Goal: Task Accomplishment & Management: Use online tool/utility

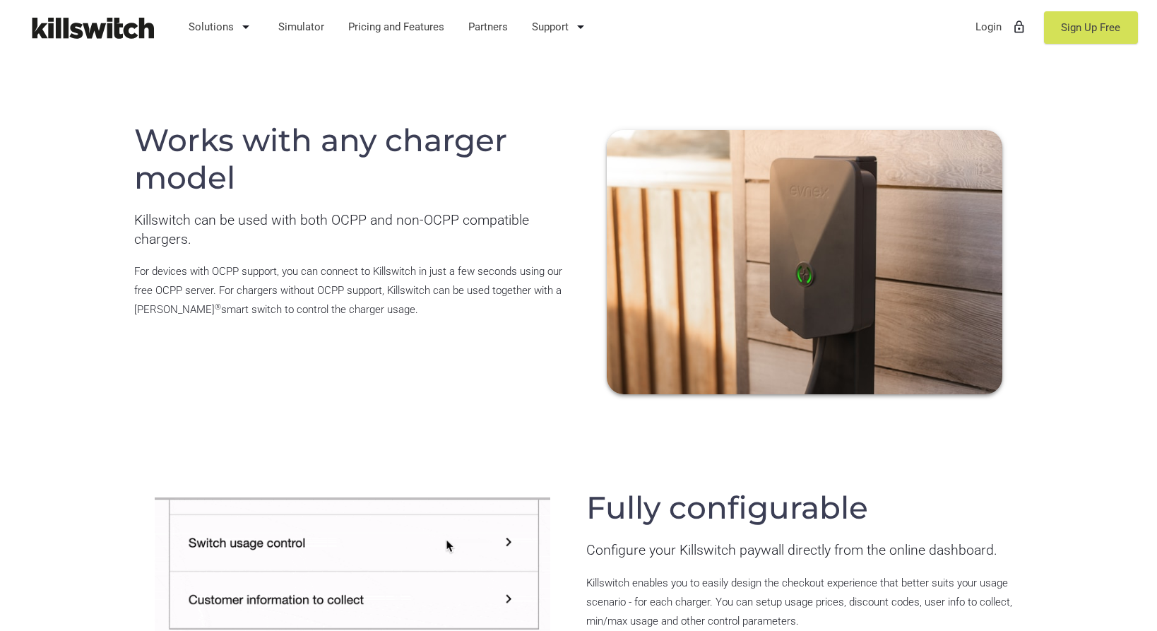
scroll to position [2946, 0]
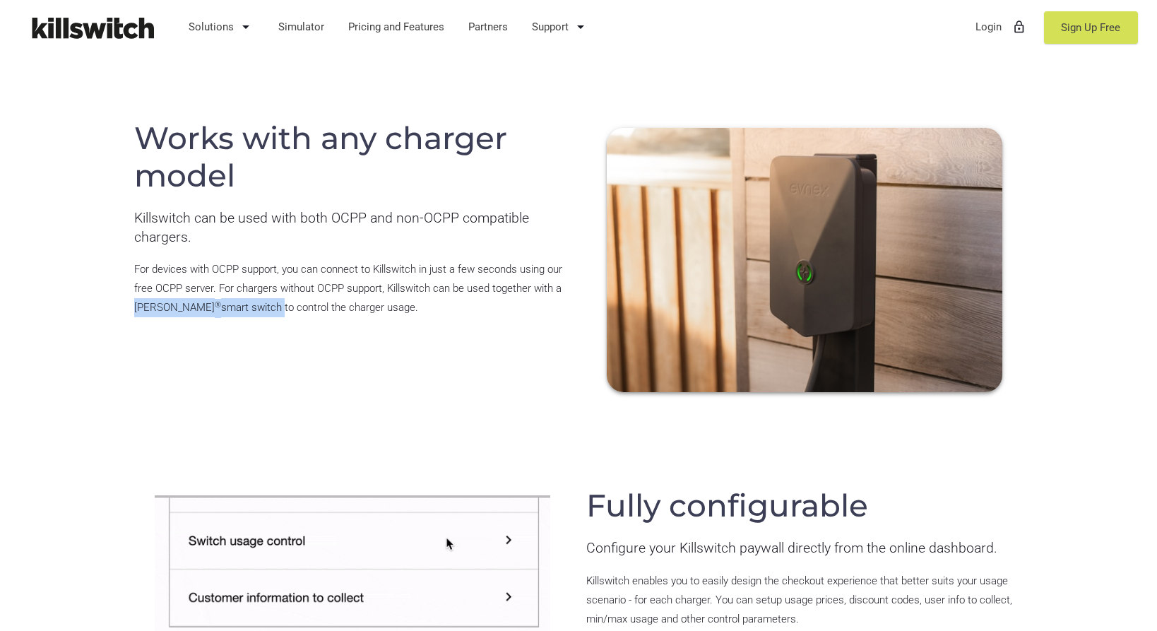
drag, startPoint x: 132, startPoint y: 287, endPoint x: 230, endPoint y: 291, distance: 97.6
click at [230, 291] on div "Works with any charger model Killswitch can be used with both OCPP and non-OCPP…" at bounding box center [352, 214] width 452 height 228
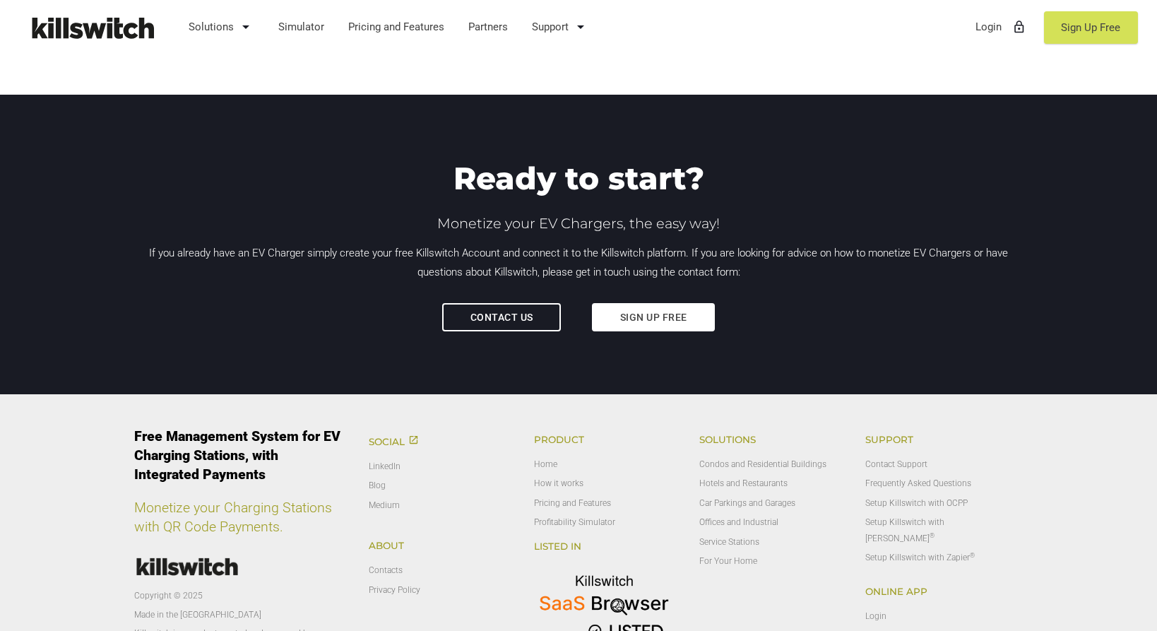
scroll to position [4710, 0]
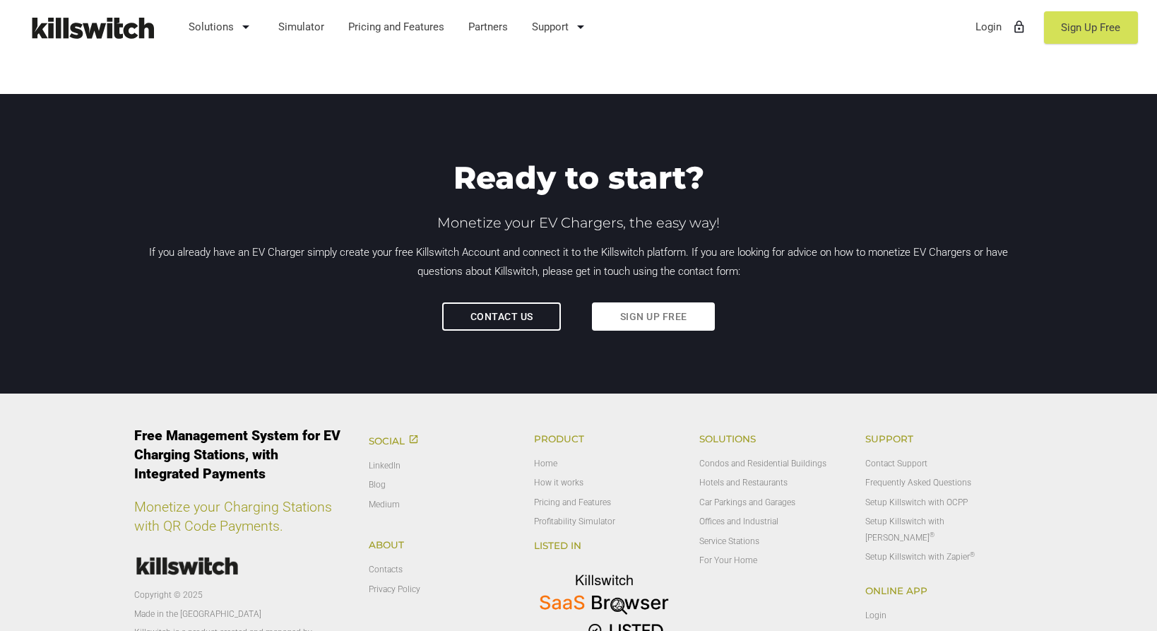
click at [630, 302] on link "Sign up free" at bounding box center [653, 316] width 123 height 28
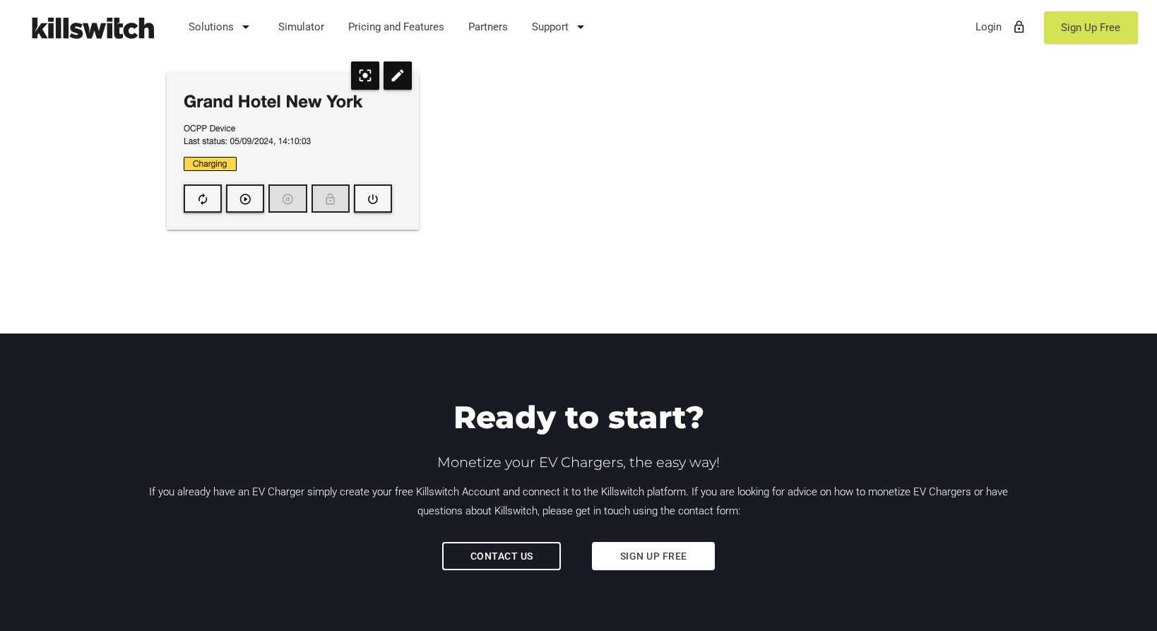
scroll to position [4819, 0]
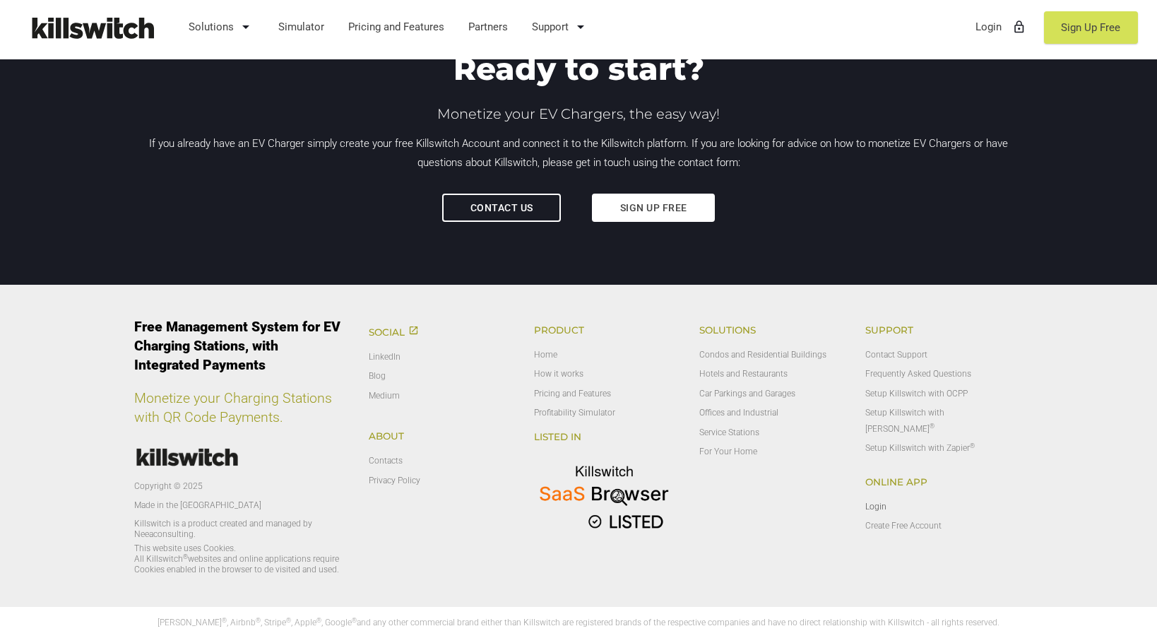
click at [876, 502] on link "Login" at bounding box center [876, 507] width 21 height 10
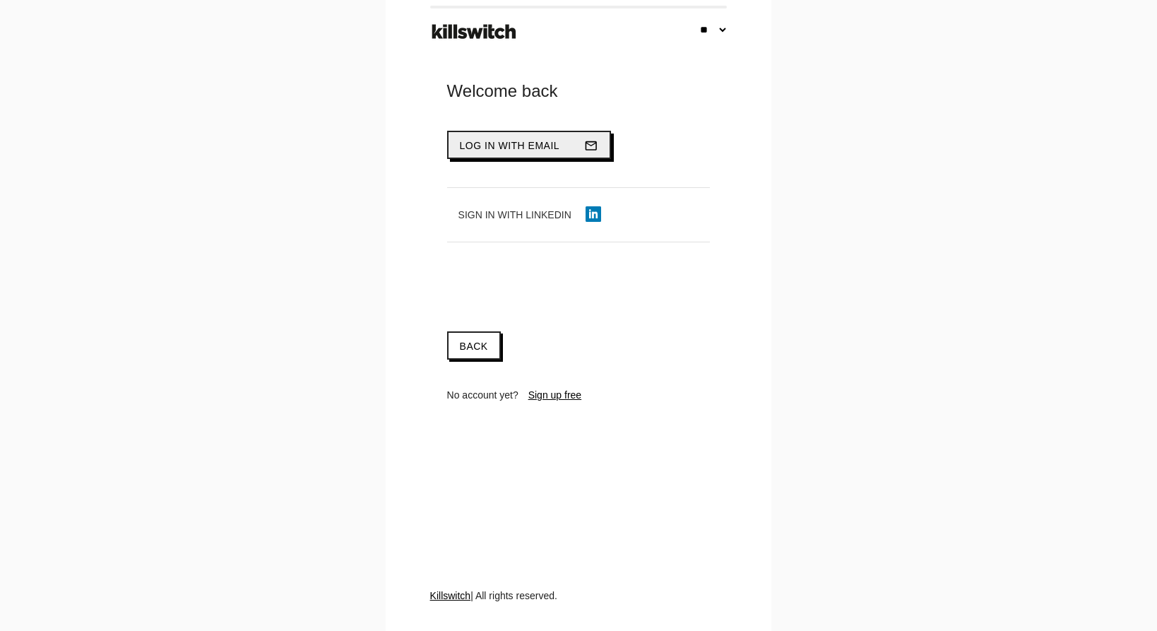
click at [516, 150] on span "Log in with email" at bounding box center [510, 145] width 100 height 11
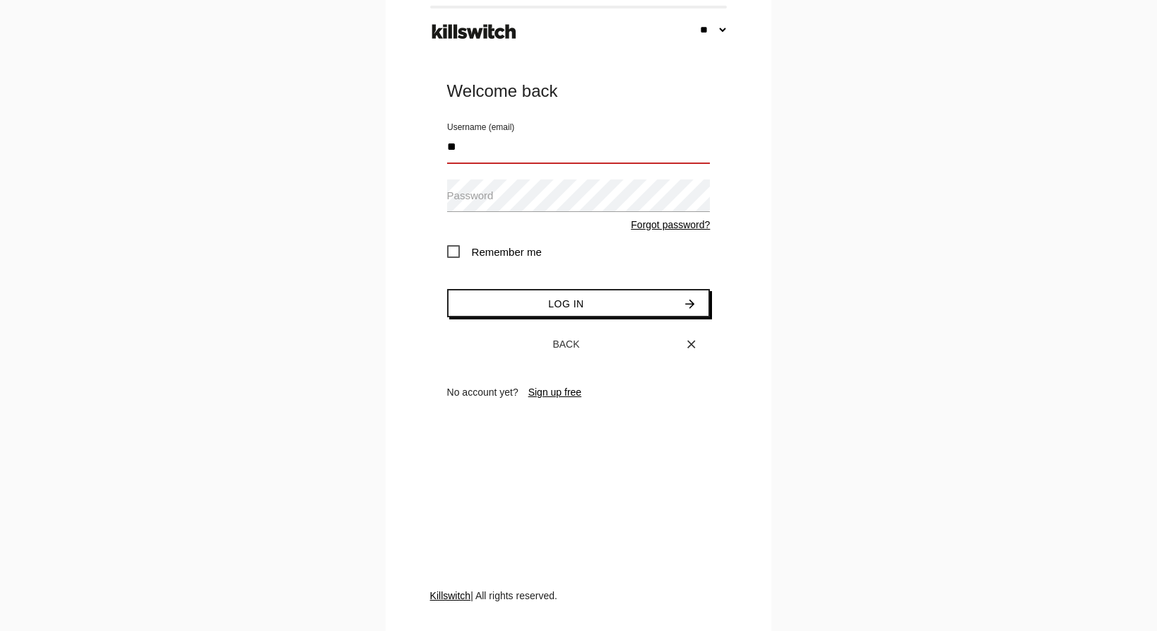
type input "*"
type input "**********"
click at [457, 254] on span "Remember me" at bounding box center [494, 252] width 95 height 18
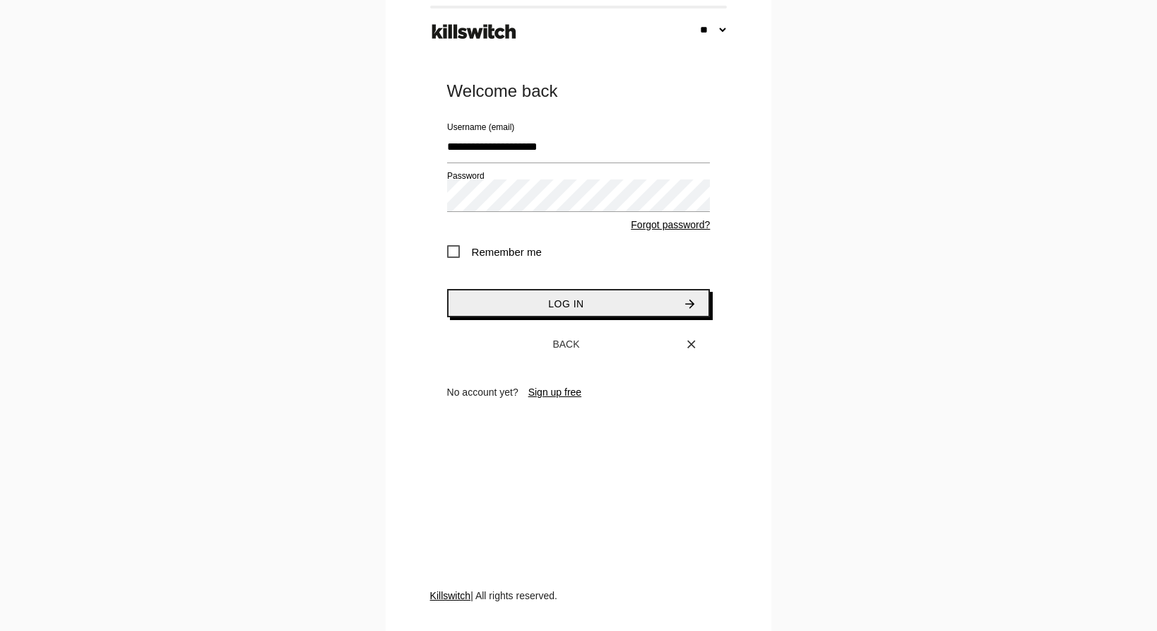
click at [521, 299] on button "Log in arrow_forward" at bounding box center [579, 303] width 264 height 28
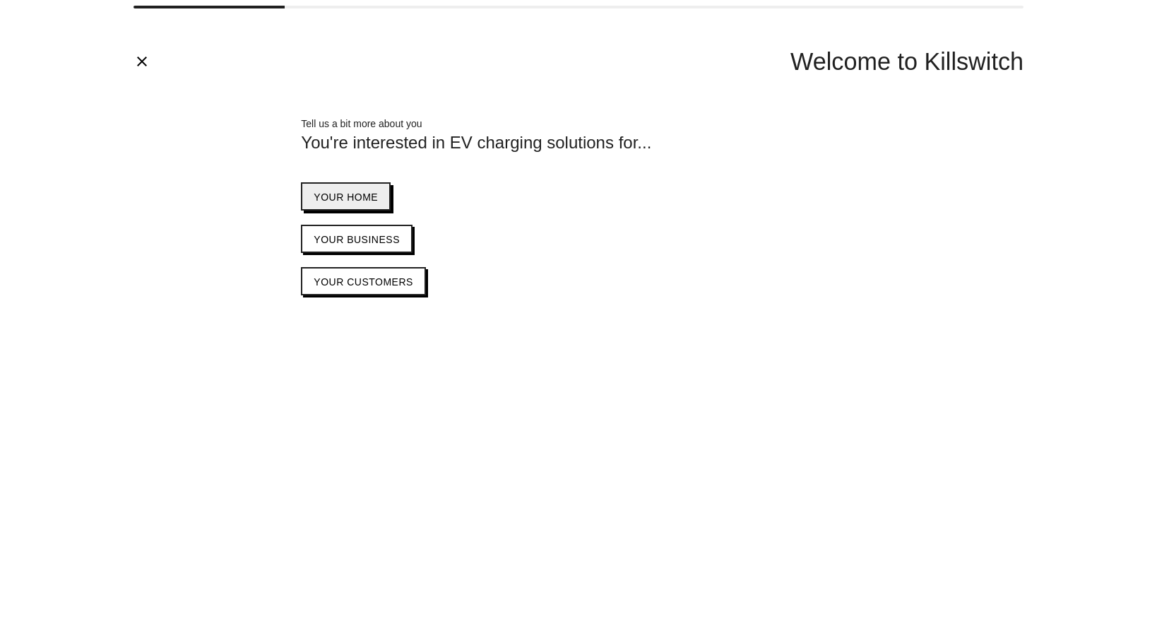
click at [360, 196] on span "Your home" at bounding box center [346, 196] width 64 height 11
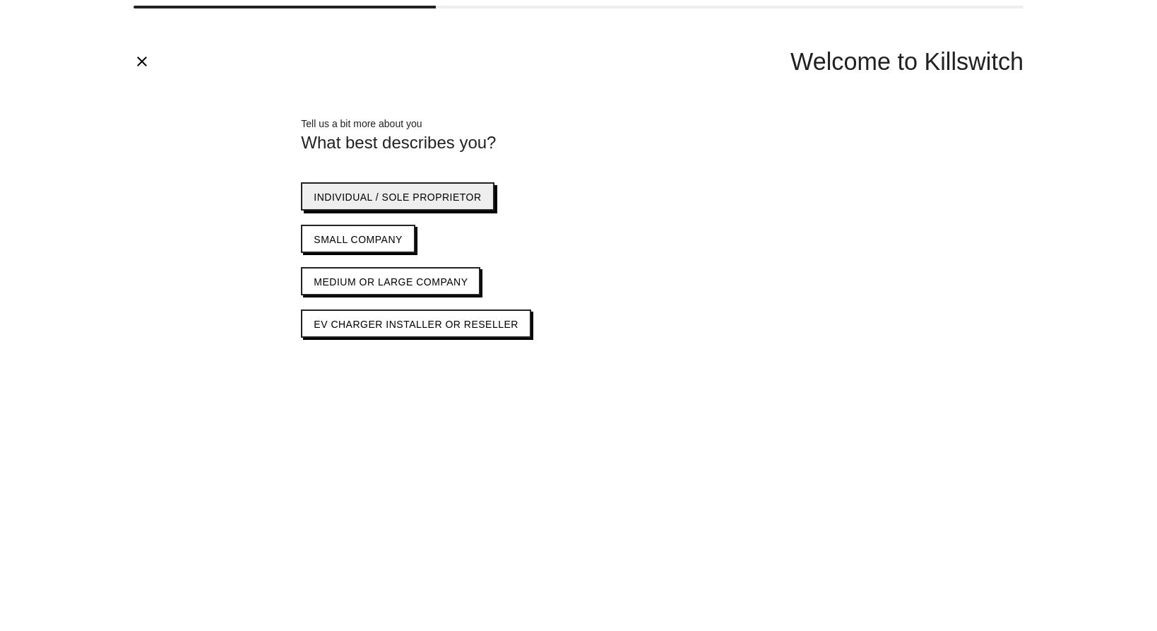
click at [432, 196] on span "Individual / sole proprietor" at bounding box center [397, 196] width 167 height 11
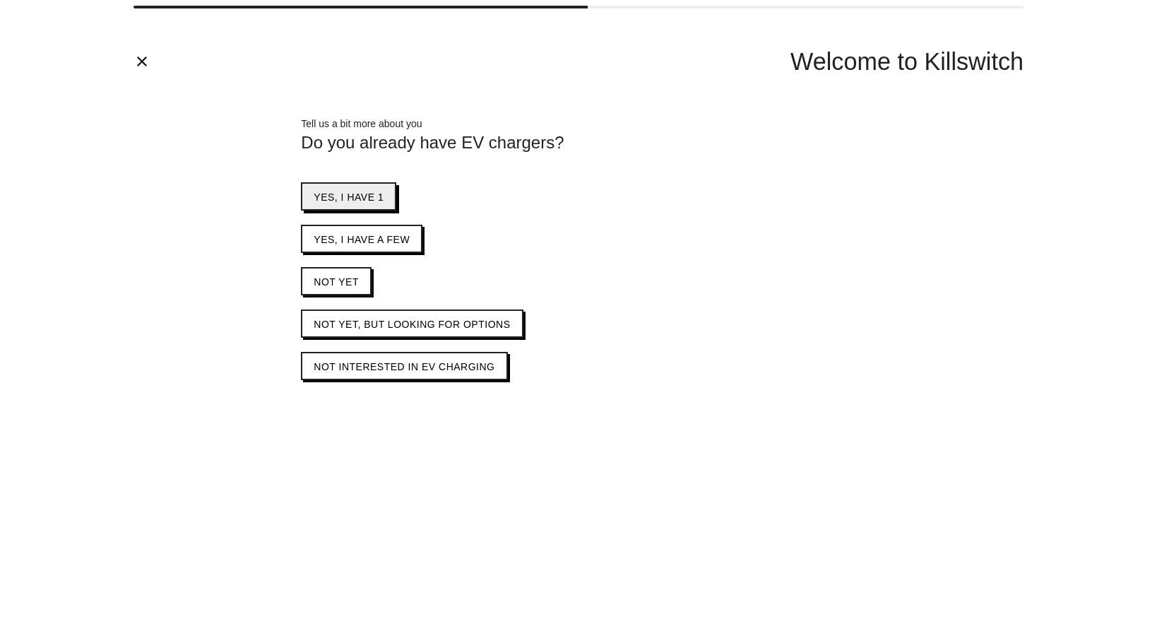
click at [366, 194] on span "Yes, I have 1" at bounding box center [349, 196] width 70 height 11
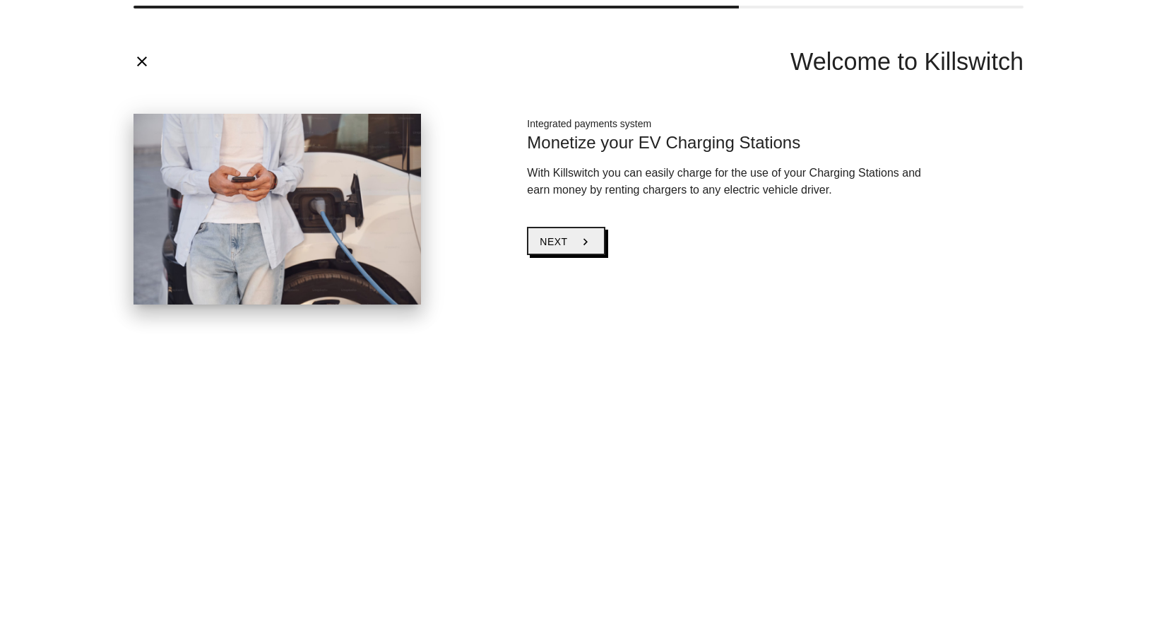
click at [577, 237] on button "Next chevron_right" at bounding box center [566, 241] width 78 height 28
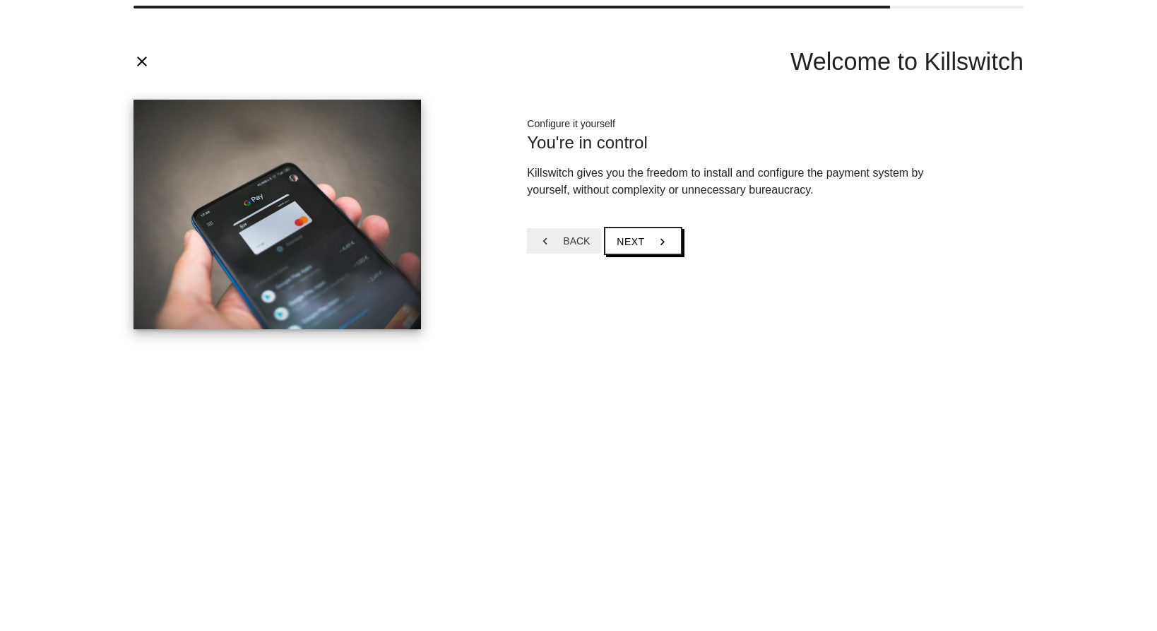
click at [577, 237] on span "Back" at bounding box center [576, 240] width 27 height 11
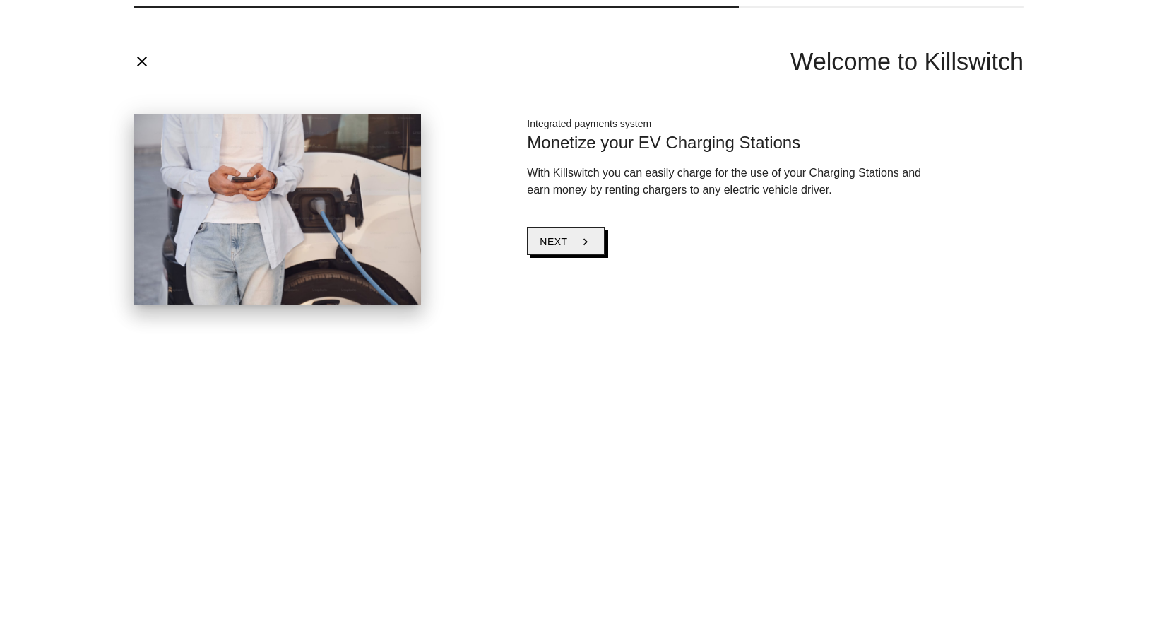
click at [574, 238] on button "Next chevron_right" at bounding box center [566, 241] width 78 height 28
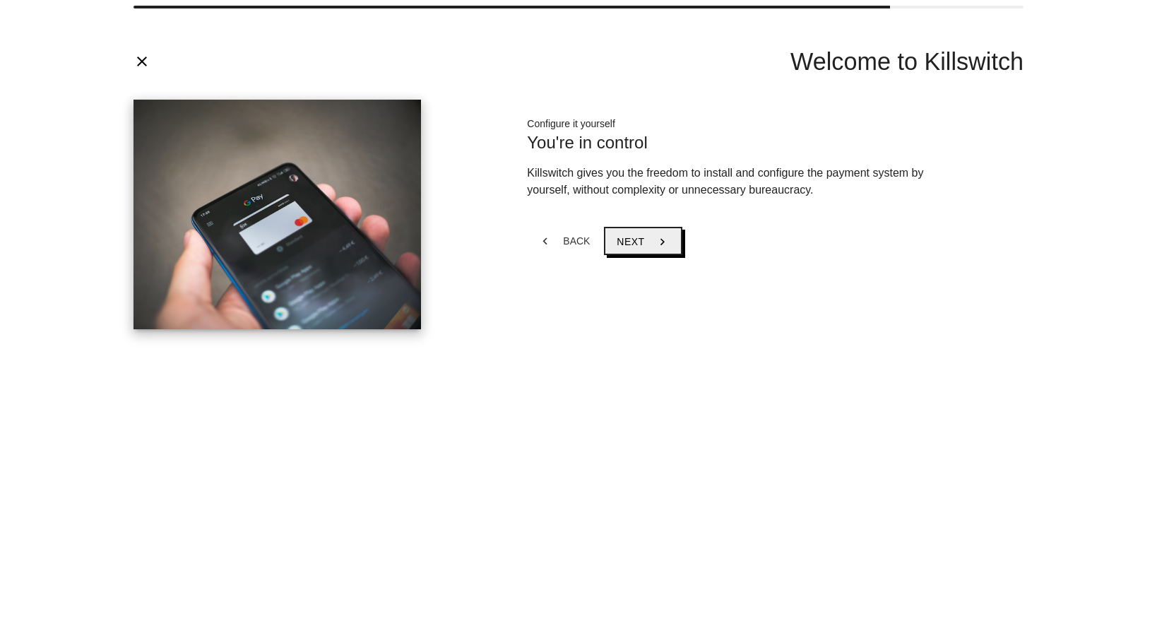
click at [644, 240] on button "Next chevron_right" at bounding box center [643, 241] width 78 height 28
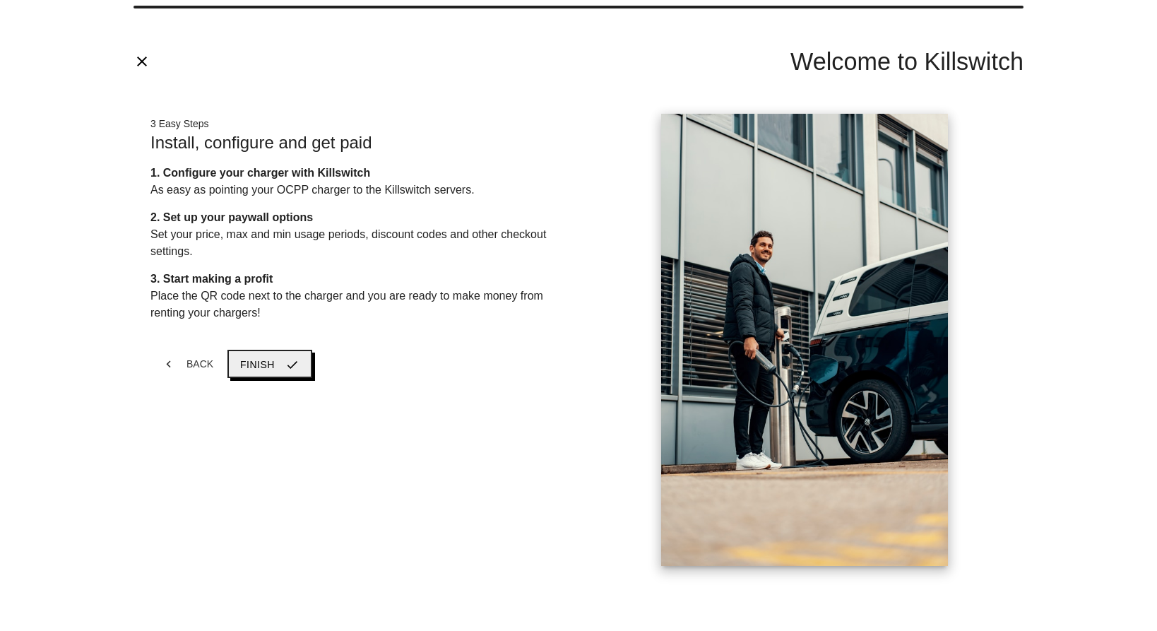
click at [288, 362] on icon "check" at bounding box center [292, 364] width 14 height 27
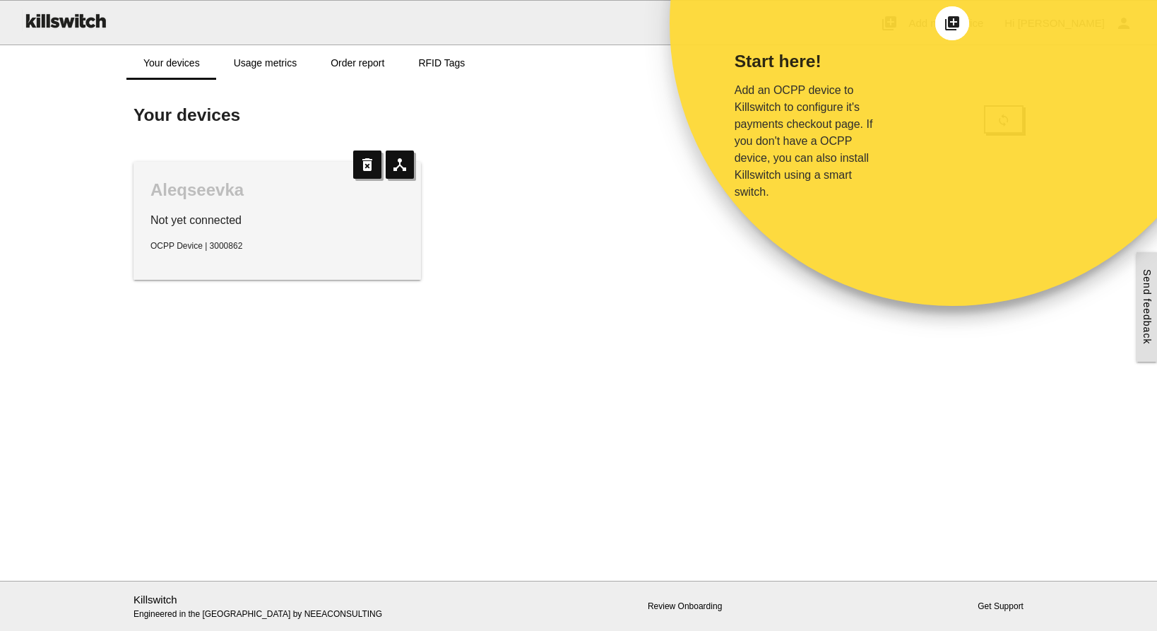
click at [757, 269] on div "Start here! Add an OCPP device to Killswitch to configure it's payments checkou…" at bounding box center [820, 164] width 300 height 283
click at [950, 22] on icon "add_to_photos" at bounding box center [952, 23] width 17 height 17
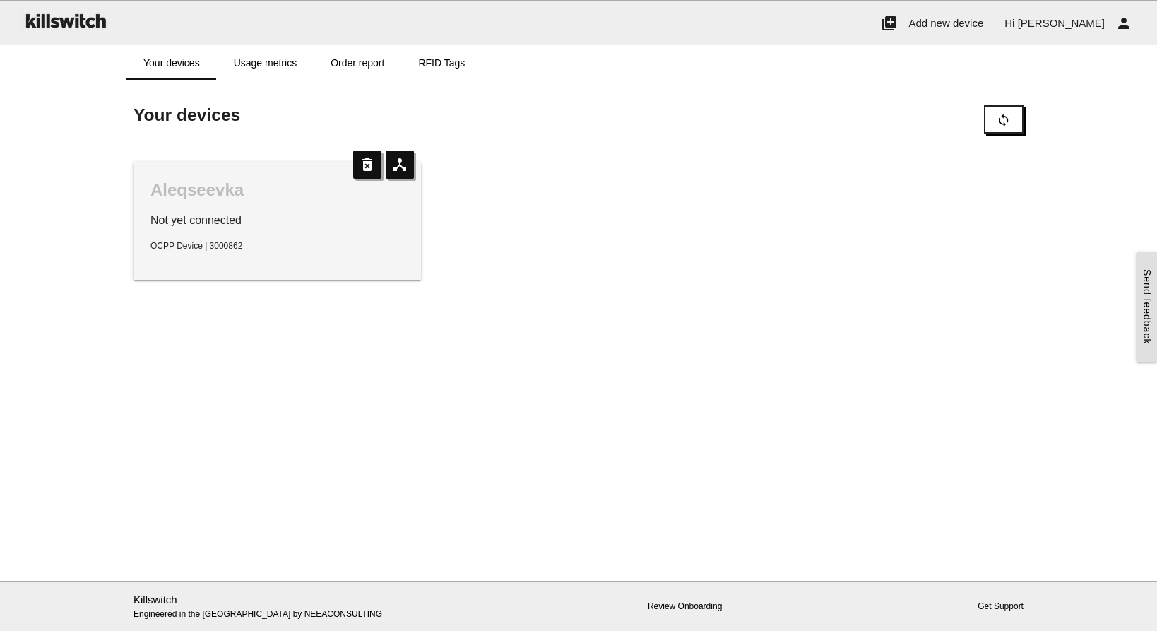
click at [183, 247] on span "OCPP Device | 3000862" at bounding box center [196, 246] width 92 height 10
click at [1008, 124] on icon "sync" at bounding box center [1004, 120] width 14 height 27
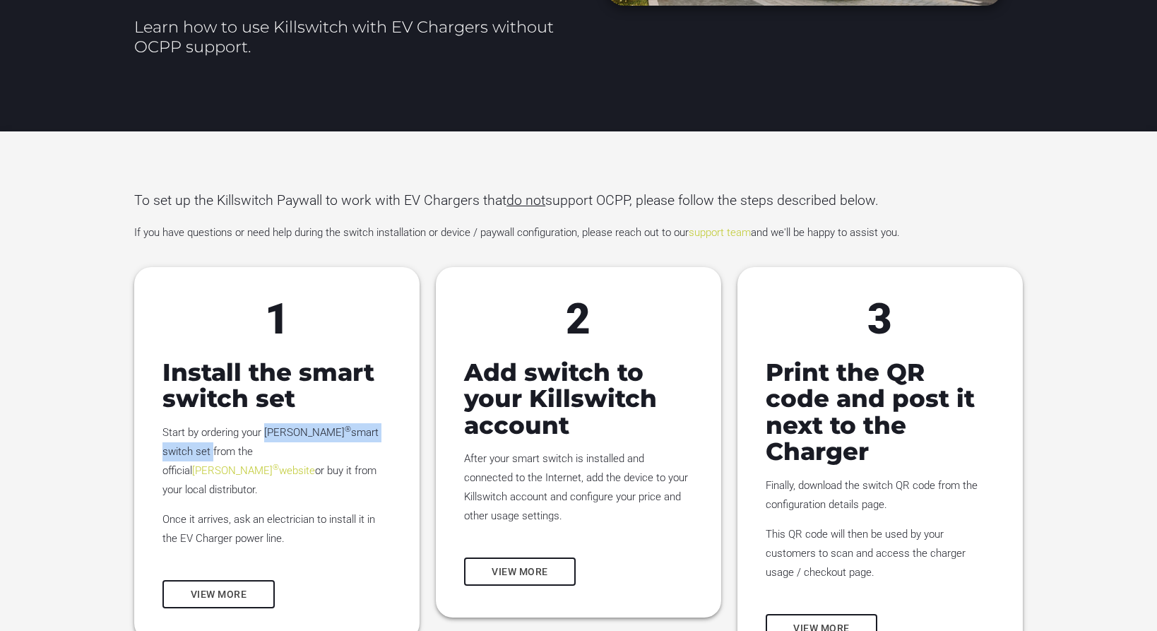
drag, startPoint x: 380, startPoint y: 398, endPoint x: 268, endPoint y: 396, distance: 112.4
click at [268, 423] on p "Start by ordering your [PERSON_NAME] ® smart switch set from the official [PERS…" at bounding box center [277, 461] width 229 height 76
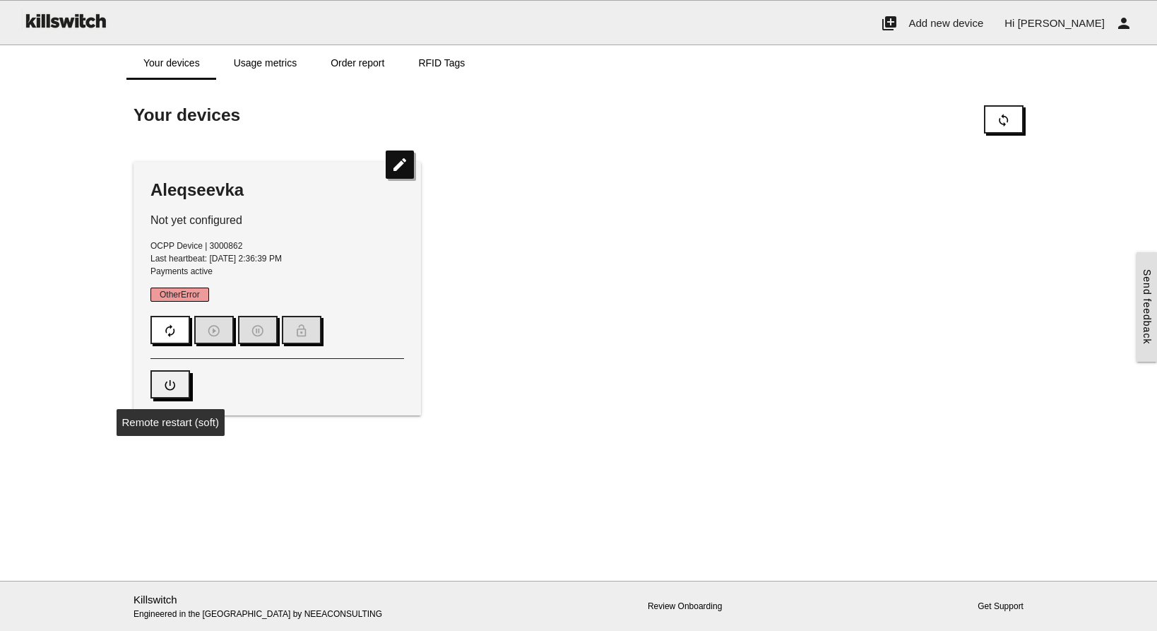
click at [175, 386] on icon "power_settings_new" at bounding box center [170, 385] width 14 height 27
click at [273, 66] on link "Usage metrics" at bounding box center [265, 63] width 97 height 34
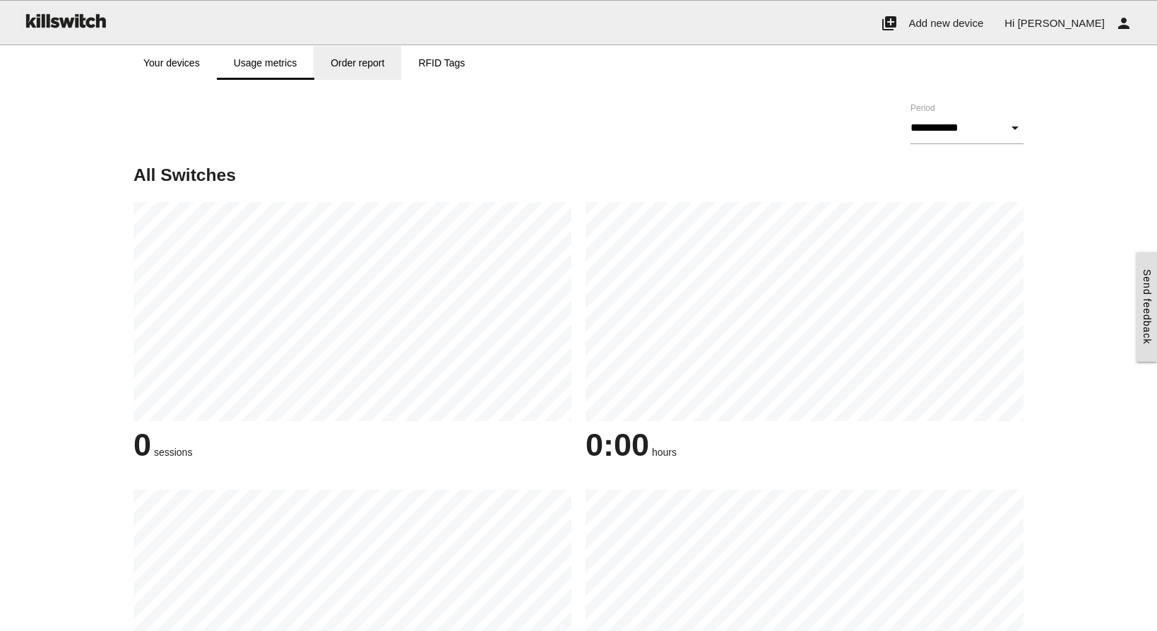
click at [350, 71] on link "Order report" at bounding box center [358, 63] width 88 height 34
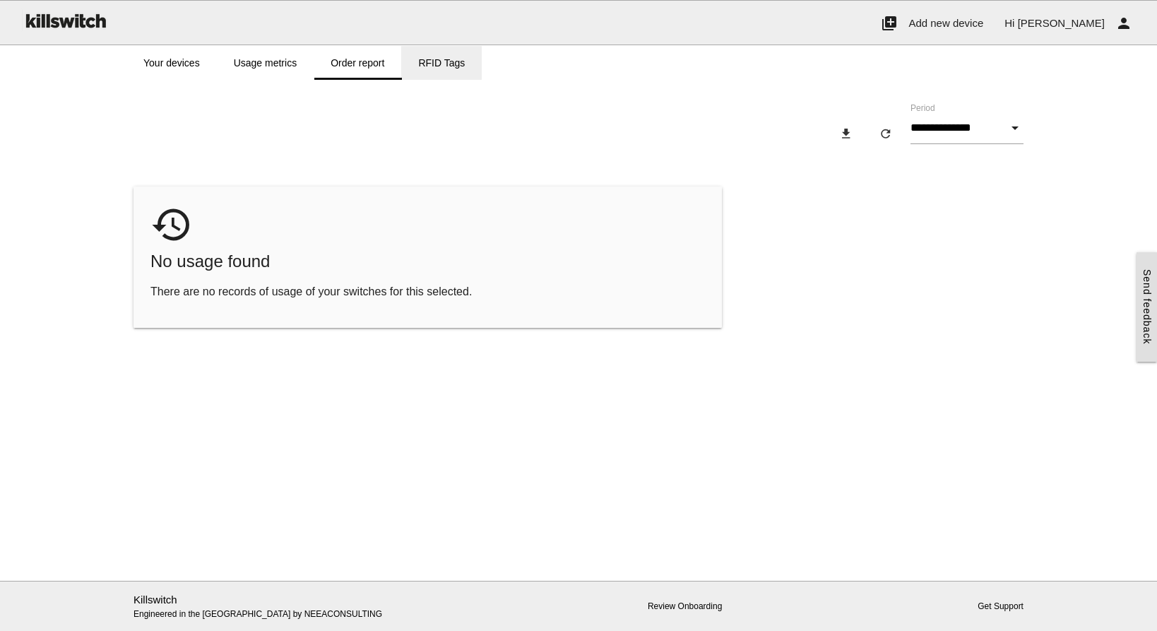
click at [443, 66] on link "RFID Tags" at bounding box center [441, 63] width 81 height 34
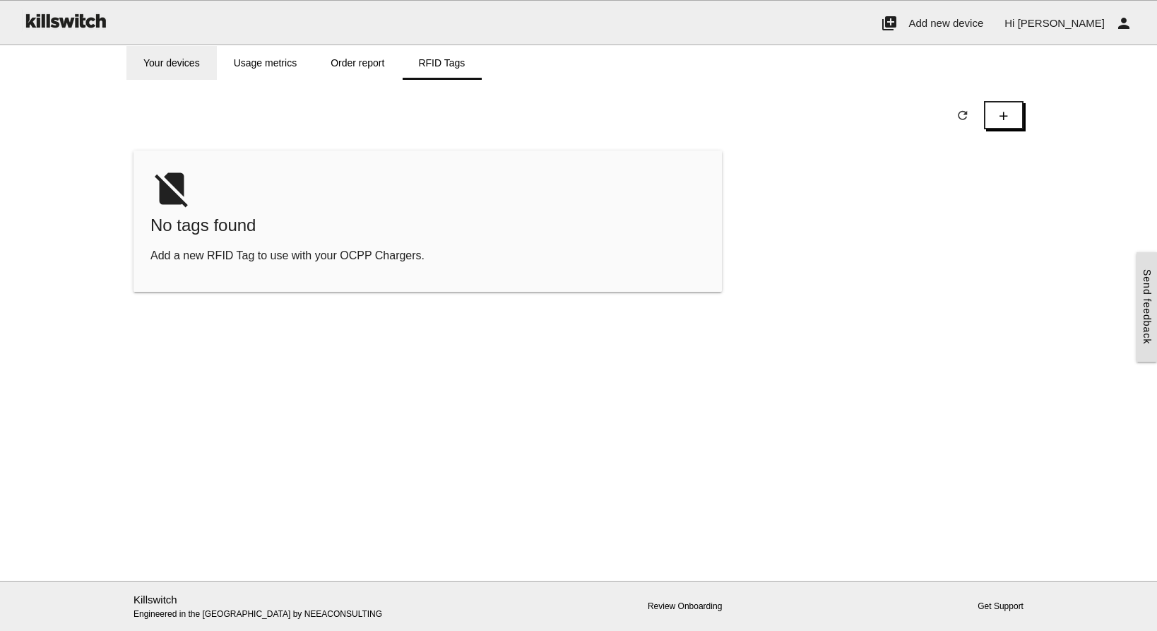
click at [177, 64] on link "Your devices" at bounding box center [171, 63] width 90 height 34
